Goal: Obtain resource: Download file/media

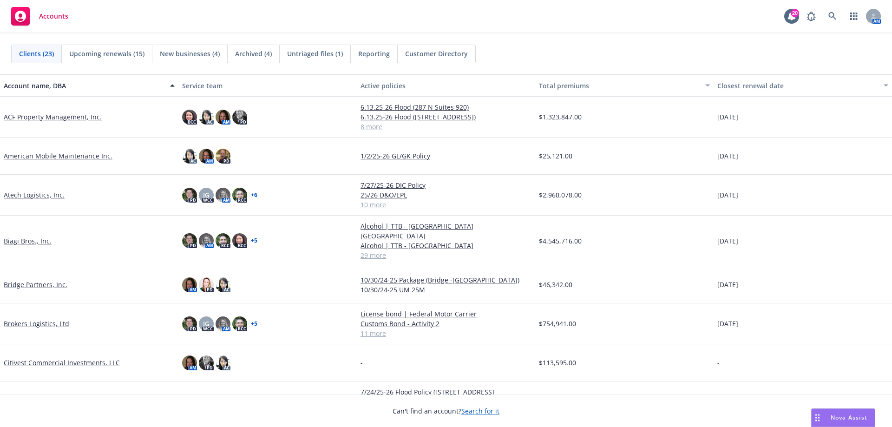
click at [31, 236] on link "Biagi Bros., Inc." at bounding box center [28, 241] width 48 height 10
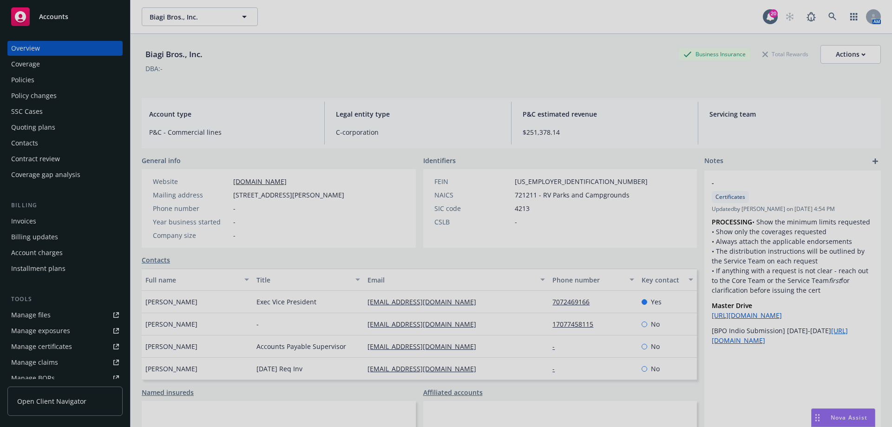
click at [38, 312] on div at bounding box center [446, 213] width 892 height 427
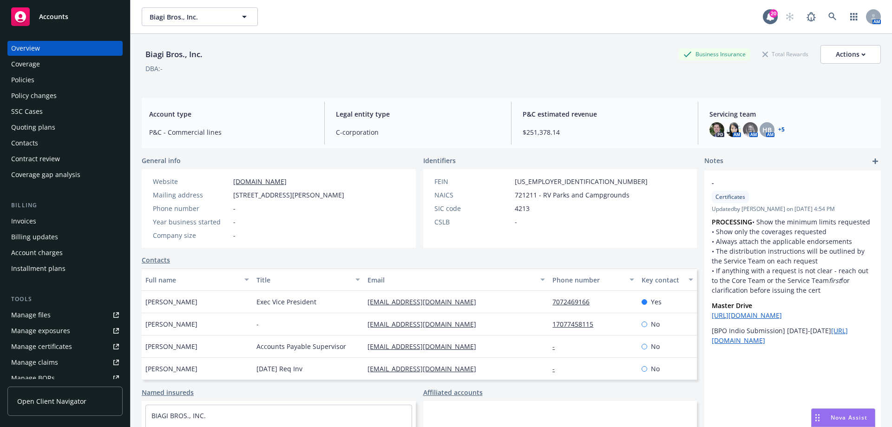
click at [38, 312] on div at bounding box center [446, 213] width 892 height 427
click at [36, 313] on div "Manage files" at bounding box center [30, 315] width 39 height 15
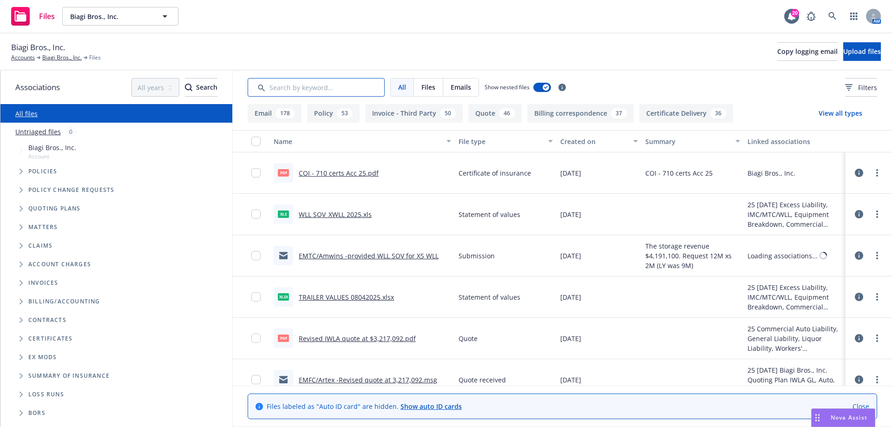
click at [301, 88] on input "Search by keyword..." at bounding box center [316, 87] width 137 height 19
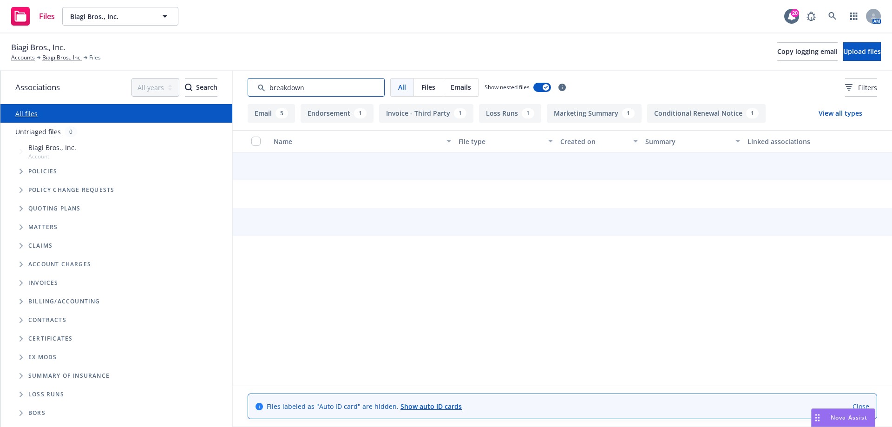
type input "breakdown"
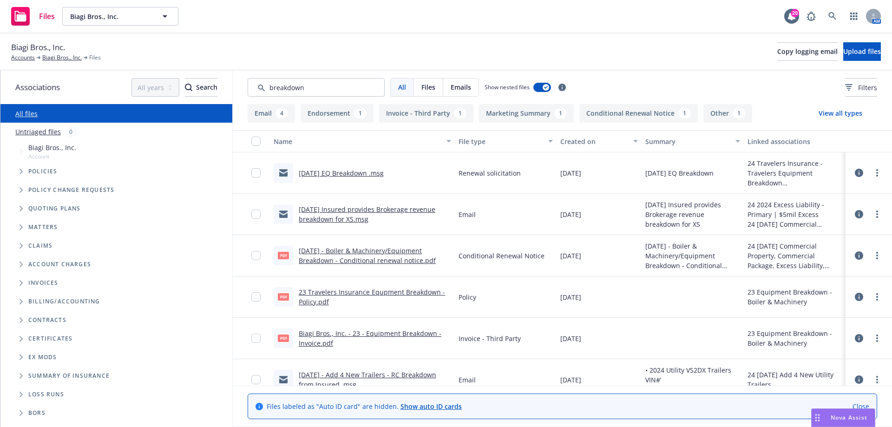
click at [344, 171] on link "9/1/2024 EQ Breakdown .msg" at bounding box center [341, 173] width 85 height 9
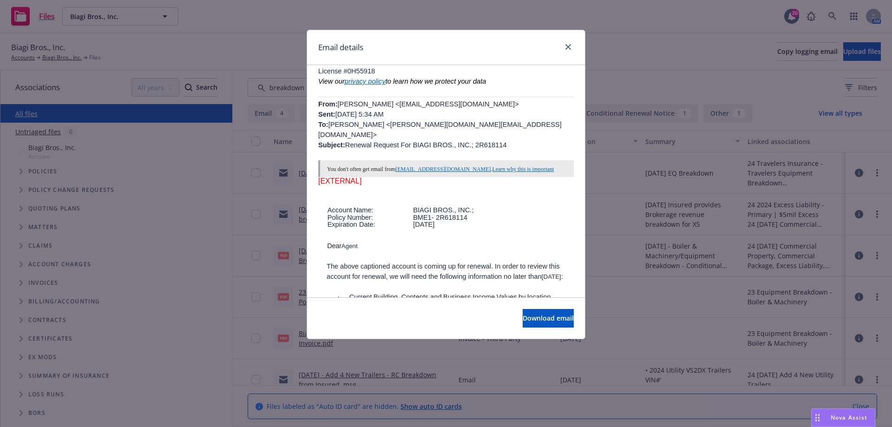
scroll to position [325, 0]
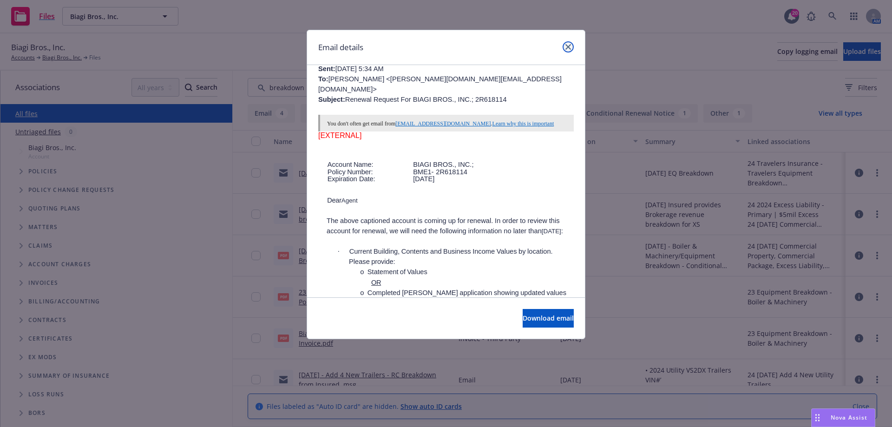
click at [569, 49] on icon "close" at bounding box center [569, 47] width 6 height 6
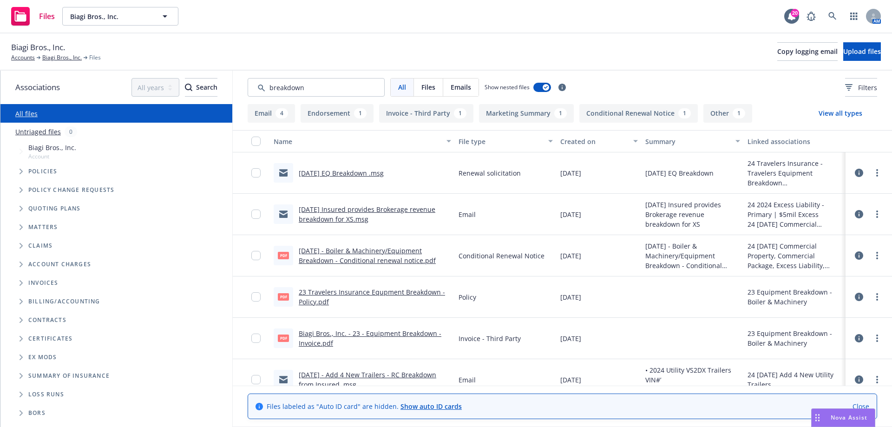
scroll to position [46, 0]
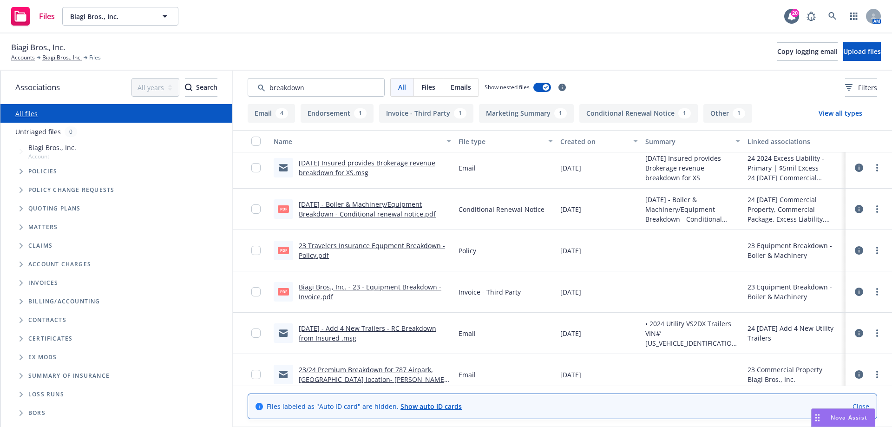
click at [19, 207] on span "Tree Example" at bounding box center [20, 208] width 15 height 15
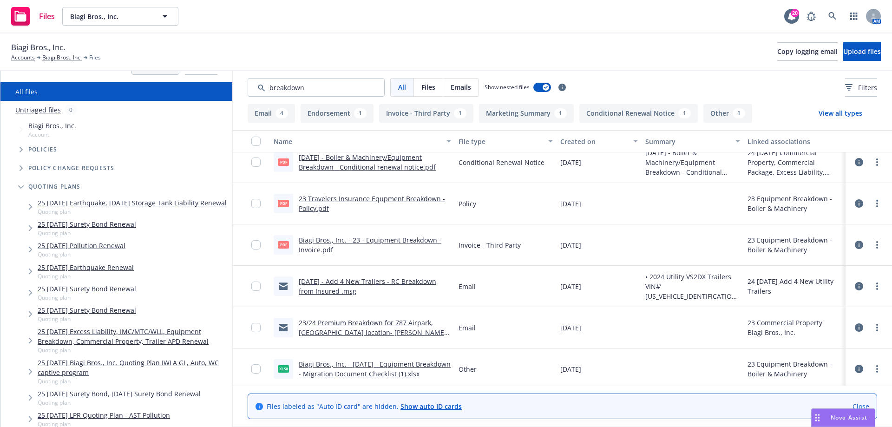
scroll to position [0, 0]
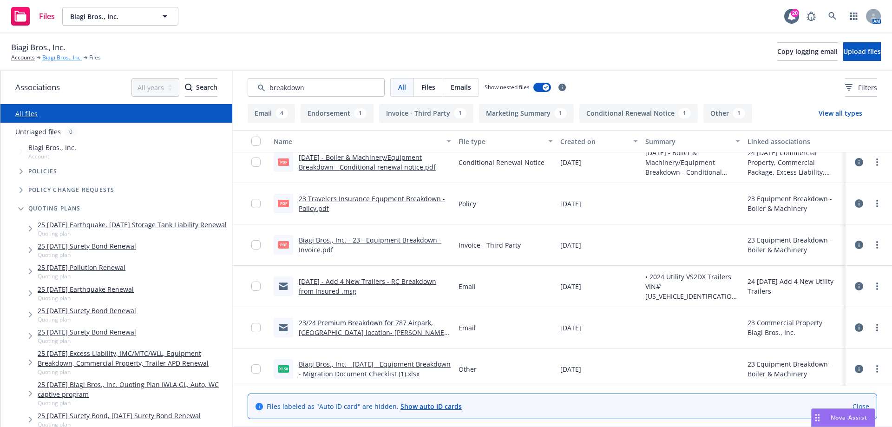
click at [55, 56] on link "Biagi Bros., Inc." at bounding box center [61, 57] width 39 height 8
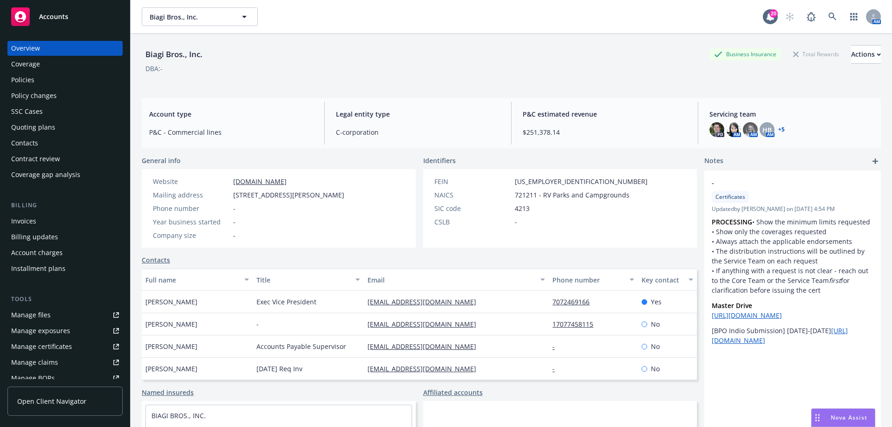
click at [49, 125] on div "Quoting plans" at bounding box center [33, 127] width 44 height 15
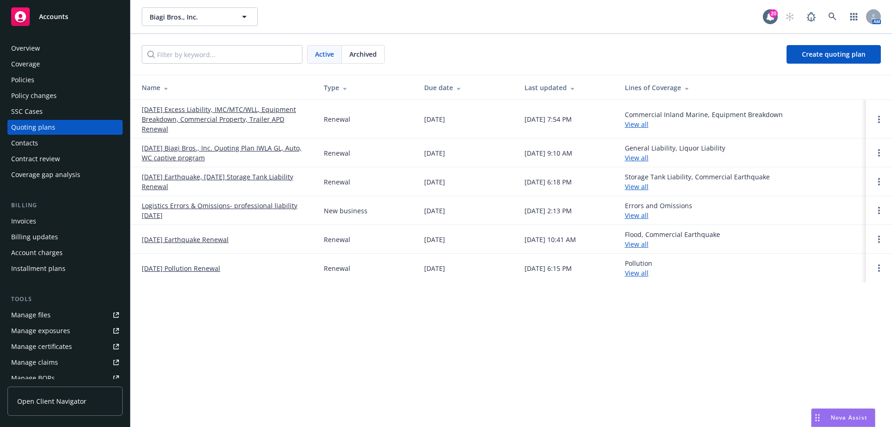
click at [271, 107] on link "09/01/25 Excess Liability, IMC/MTC/WLL, Equipment Breakdown, Commercial Propert…" at bounding box center [225, 119] width 167 height 29
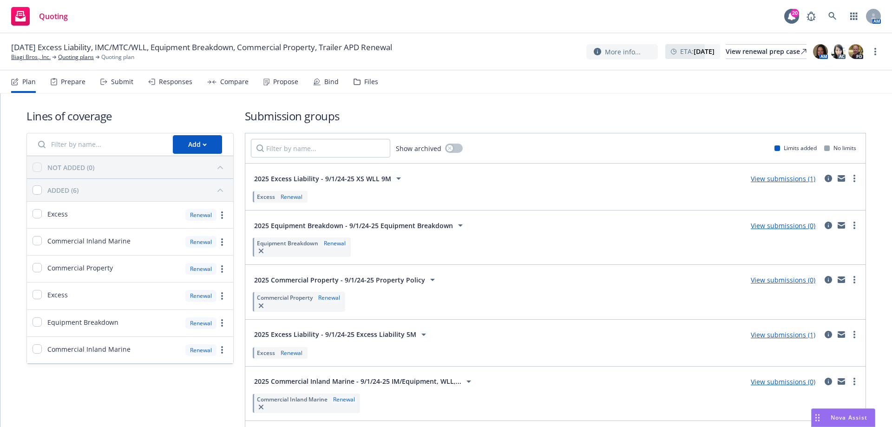
click at [374, 78] on div "Files" at bounding box center [371, 81] width 14 height 7
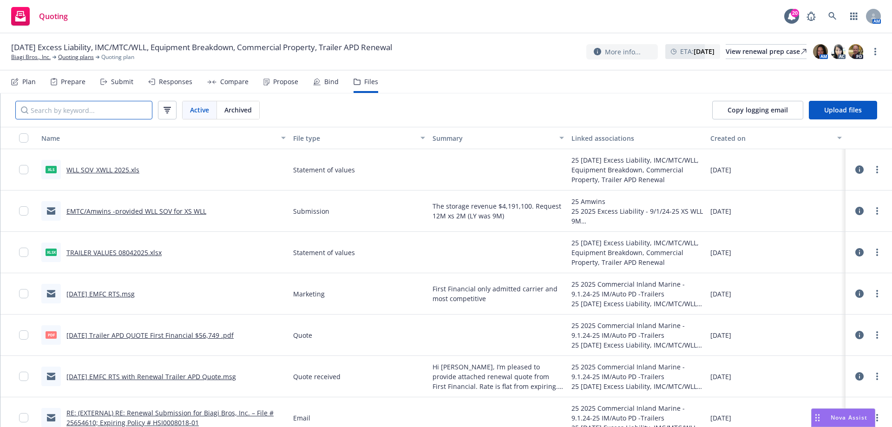
click at [118, 106] on input "Search by keyword..." at bounding box center [83, 110] width 137 height 19
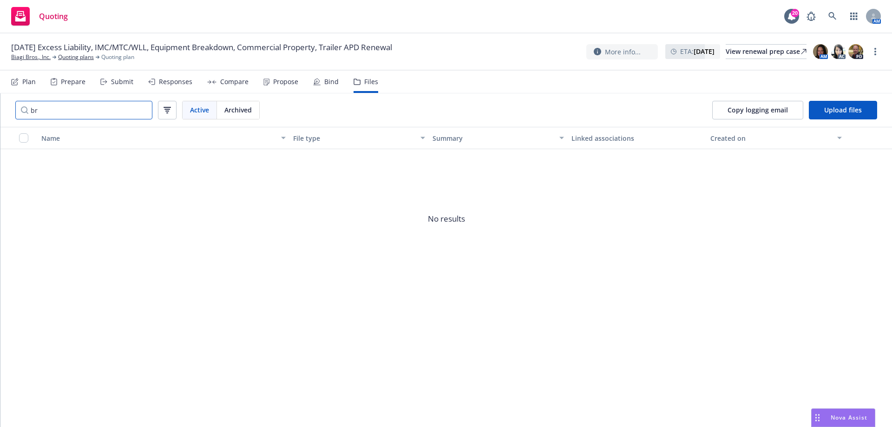
type input "b"
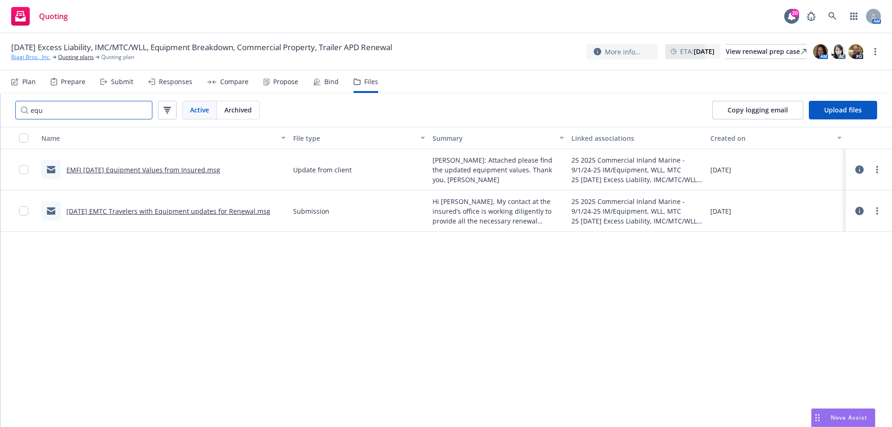
type input "equ"
click at [24, 54] on link "Biagi Bros., Inc." at bounding box center [30, 57] width 39 height 8
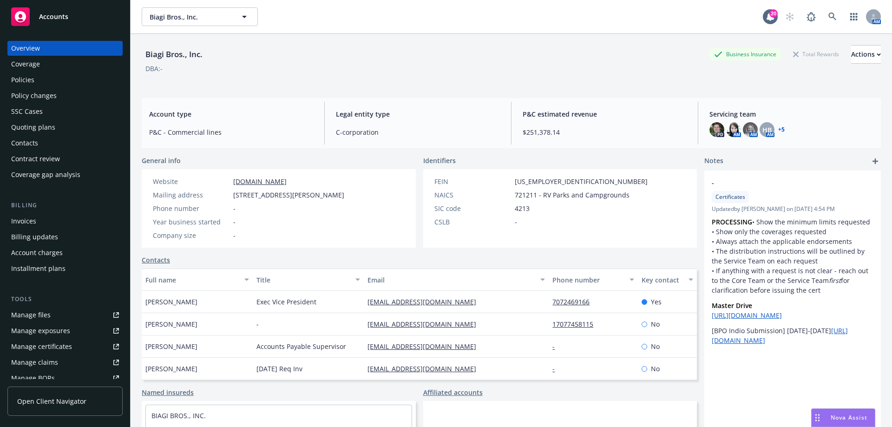
click at [64, 122] on div "Quoting plans" at bounding box center [65, 127] width 108 height 15
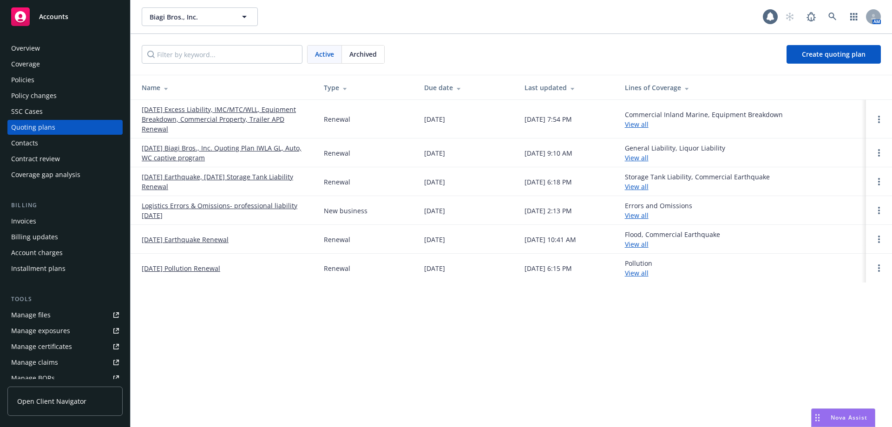
click at [367, 61] on div "Archived" at bounding box center [363, 55] width 42 height 18
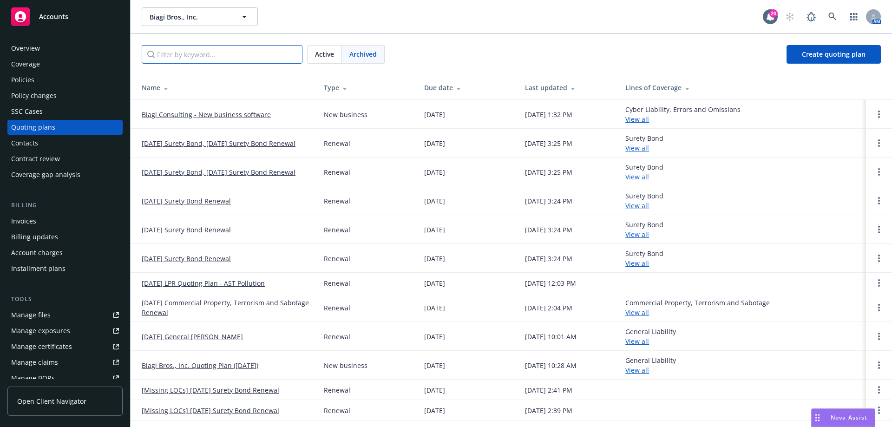
click at [217, 57] on input "Filter by keyword..." at bounding box center [222, 54] width 161 height 19
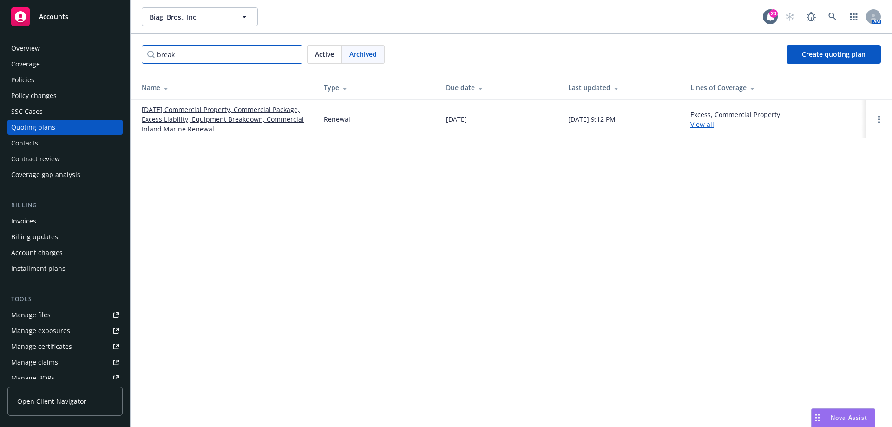
type input "break"
click at [228, 118] on link "09/01/24 Commercial Property, Commercial Package, Excess Liability, Equipment B…" at bounding box center [225, 119] width 167 height 29
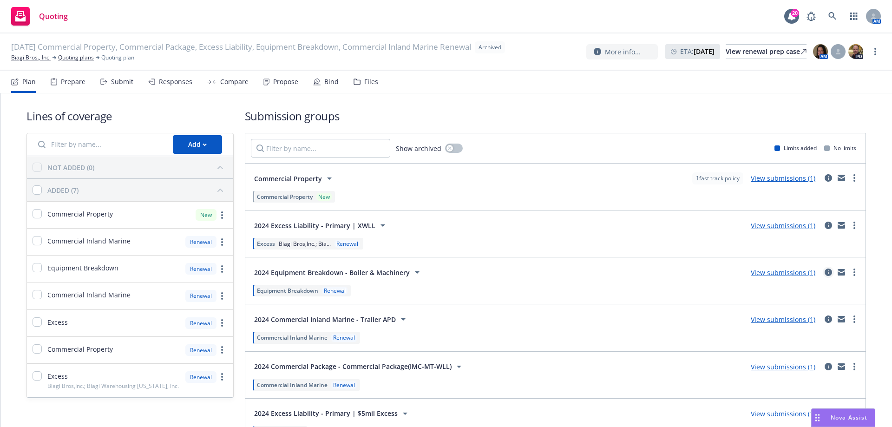
click at [825, 275] on icon "circleInformation" at bounding box center [828, 272] width 7 height 7
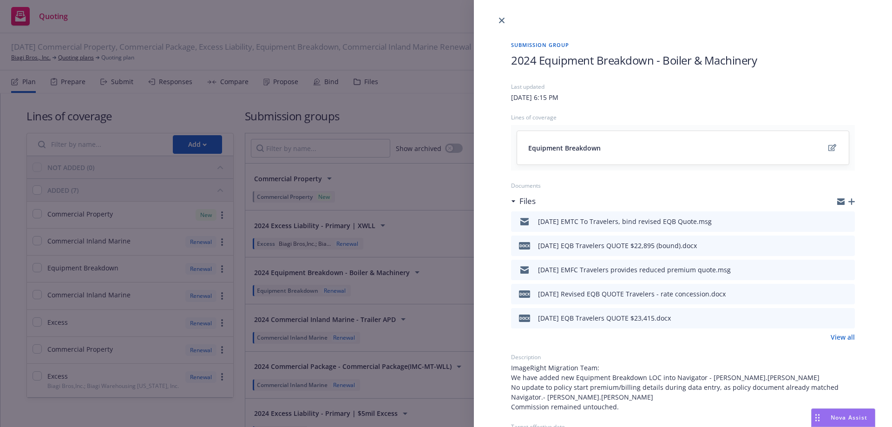
click at [827, 221] on icon "download file" at bounding box center [830, 220] width 7 height 7
drag, startPoint x: 501, startPoint y: 20, endPoint x: 492, endPoint y: 20, distance: 9.3
click at [501, 20] on icon "close" at bounding box center [502, 21] width 6 height 6
